Goal: Information Seeking & Learning: Learn about a topic

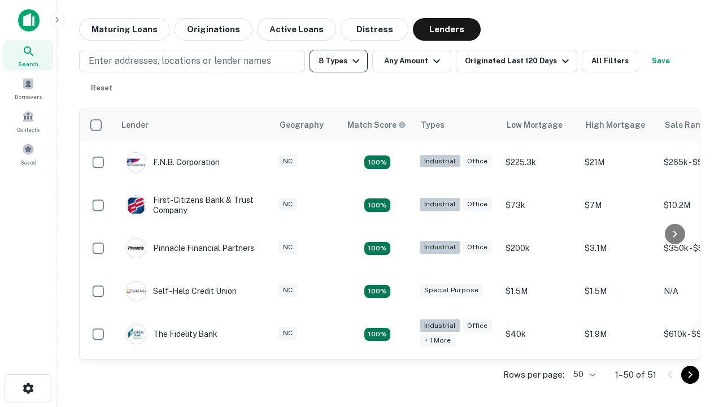
click at [338, 61] on button "8 Types" at bounding box center [338, 61] width 58 height 23
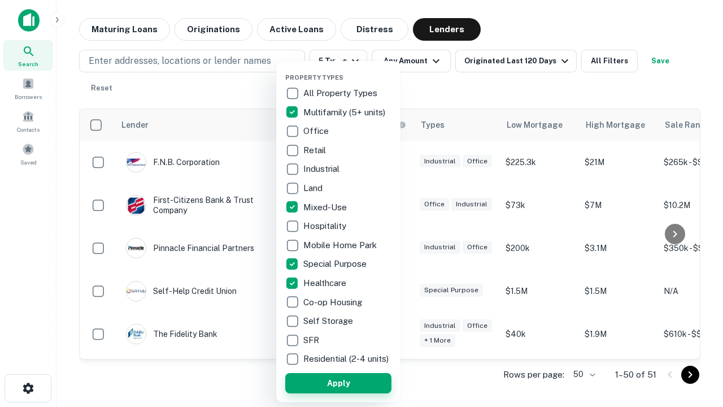
click at [338, 382] on button "Apply" at bounding box center [338, 383] width 106 height 20
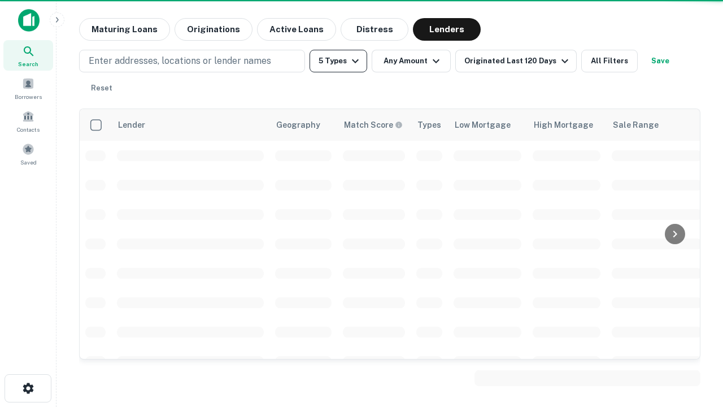
click at [338, 61] on button "5 Types" at bounding box center [338, 61] width 58 height 23
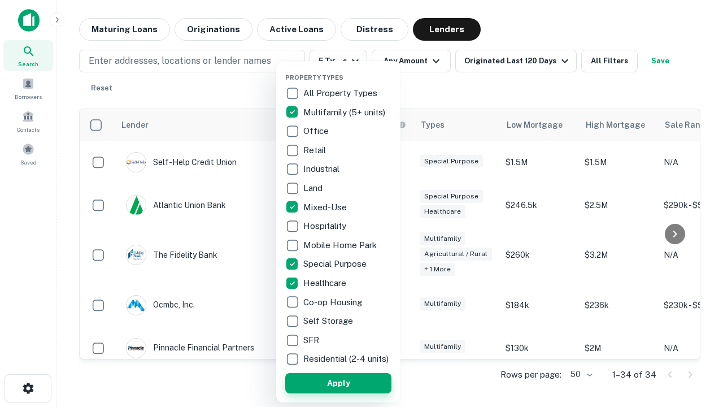
click at [359, 382] on button "Apply" at bounding box center [338, 383] width 106 height 20
